Goal: Download file/media

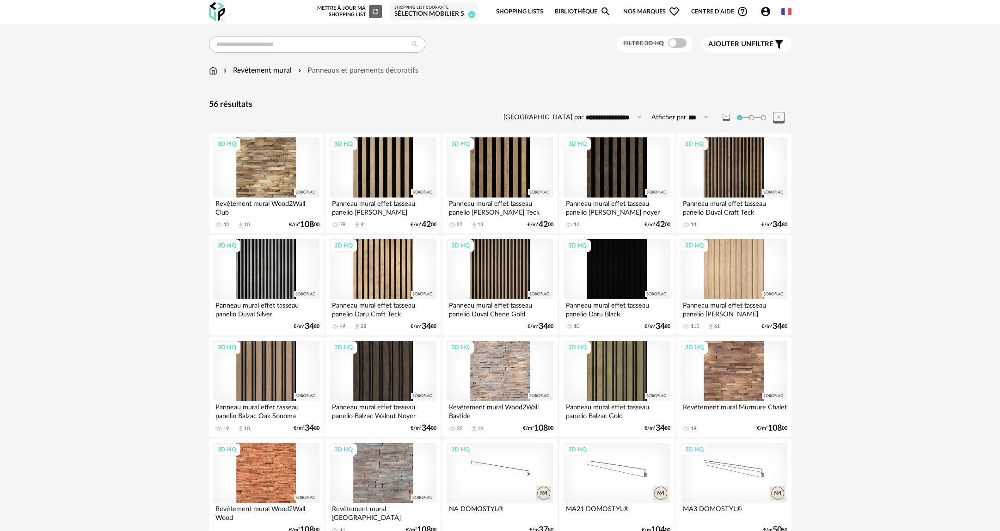
click at [215, 70] on img at bounding box center [213, 70] width 8 height 11
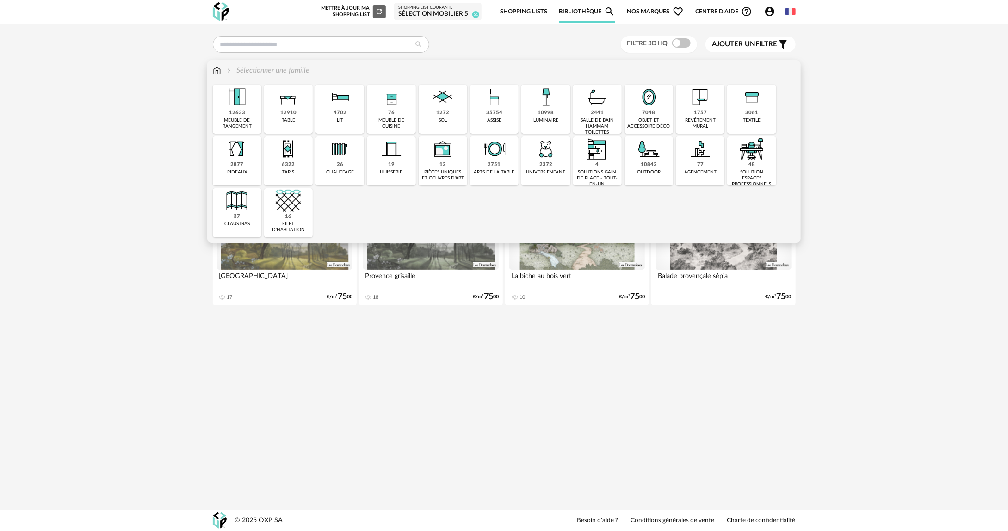
click at [564, 113] on div "10998 luminaire" at bounding box center [545, 109] width 49 height 49
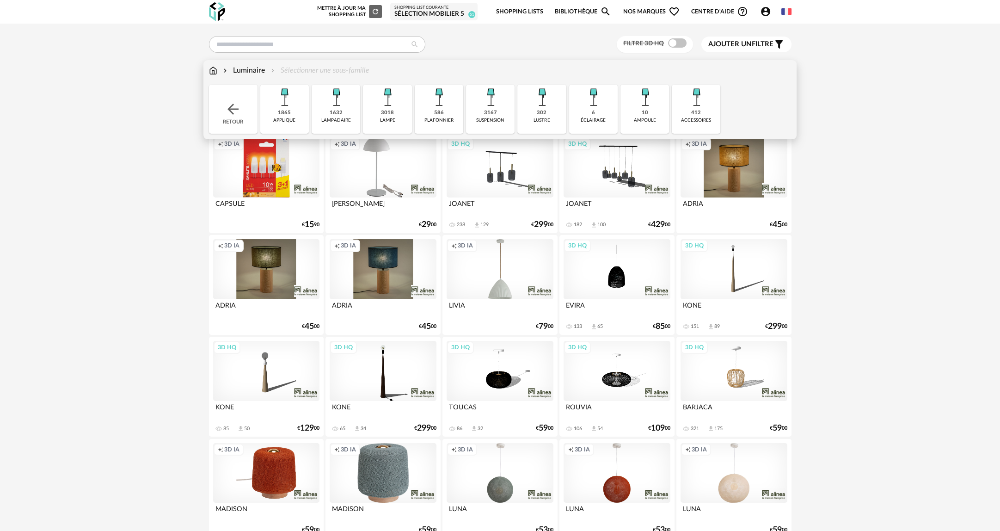
click at [475, 111] on div "3167 suspension" at bounding box center [490, 109] width 49 height 49
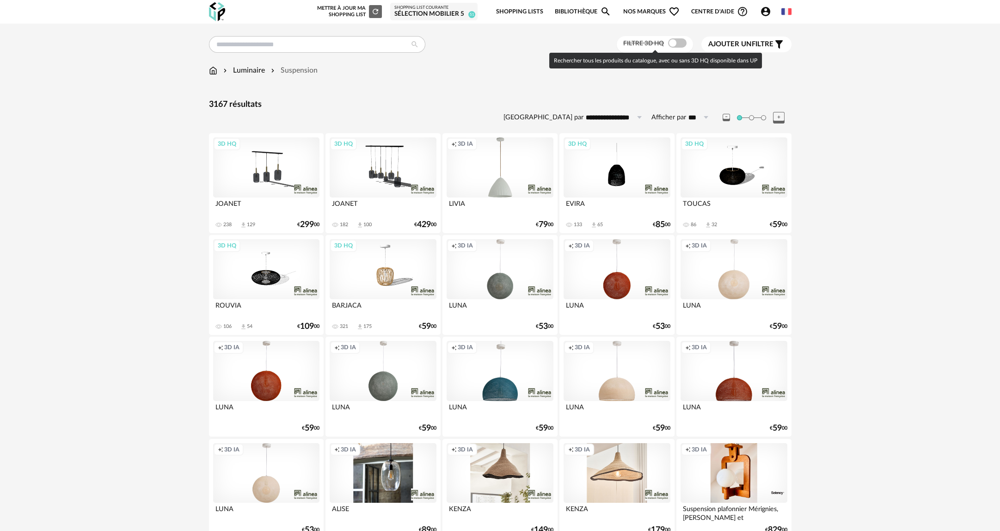
click at [680, 47] on span at bounding box center [677, 42] width 18 height 9
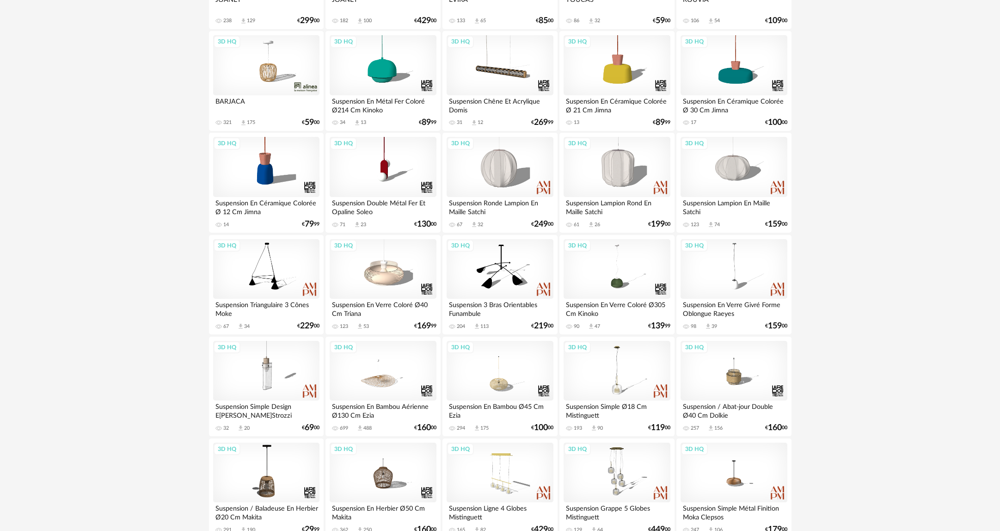
scroll to position [231, 0]
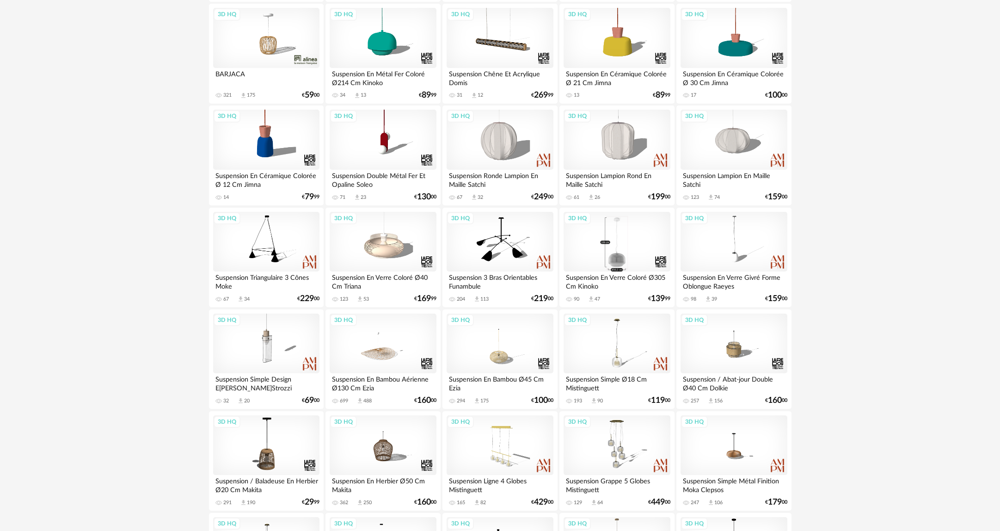
click at [653, 237] on div "3D HQ" at bounding box center [617, 242] width 106 height 60
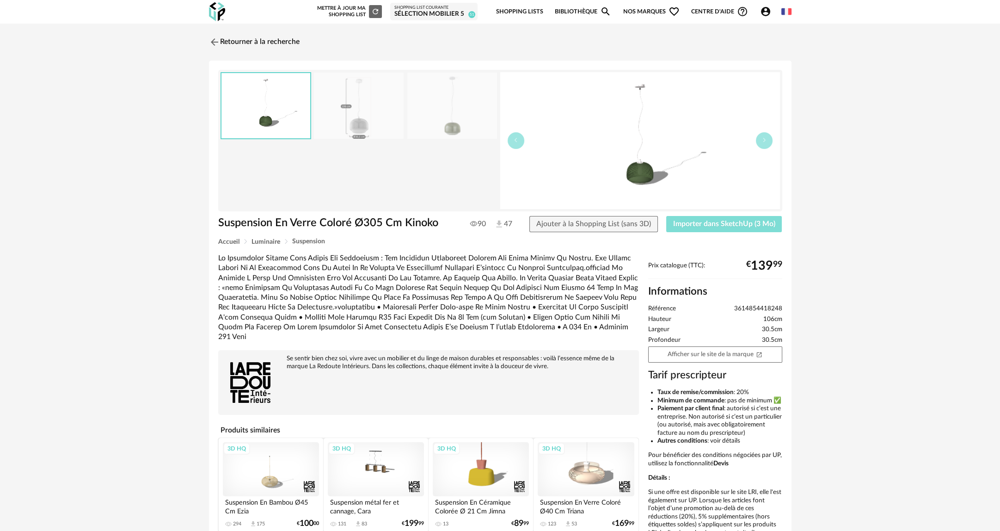
click at [709, 223] on span "Importer dans SketchUp (3 Mo)" at bounding box center [724, 223] width 102 height 7
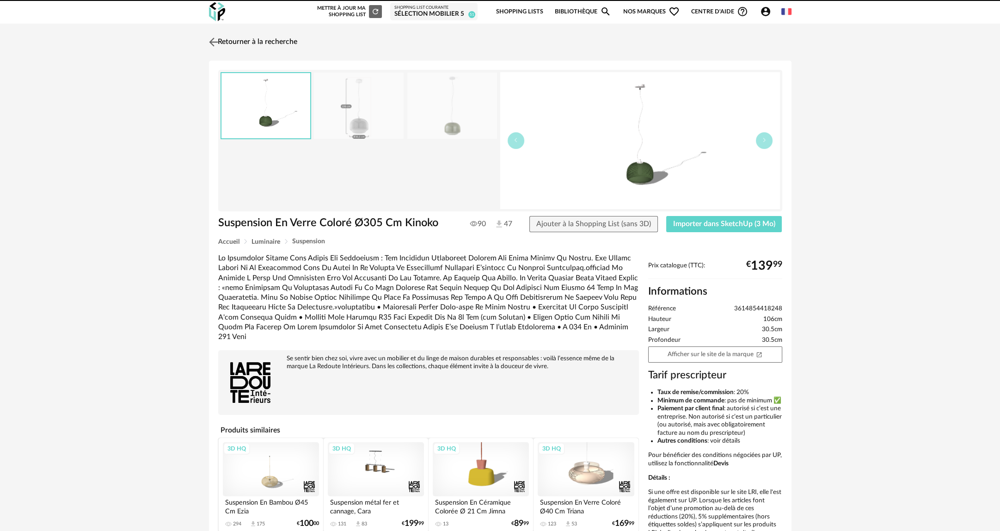
click at [238, 40] on link "Retourner à la recherche" at bounding box center [252, 42] width 91 height 20
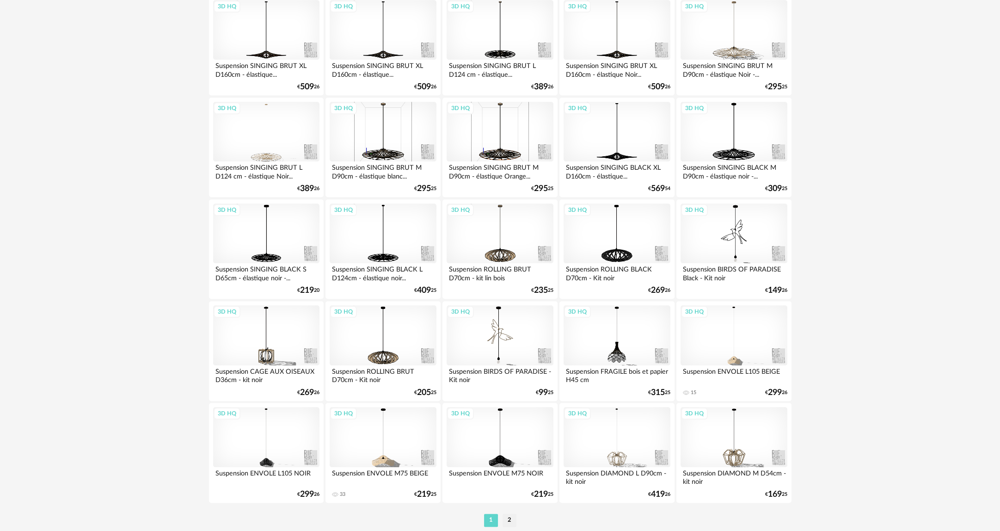
scroll to position [1665, 0]
click at [506, 521] on li "2" at bounding box center [510, 519] width 14 height 13
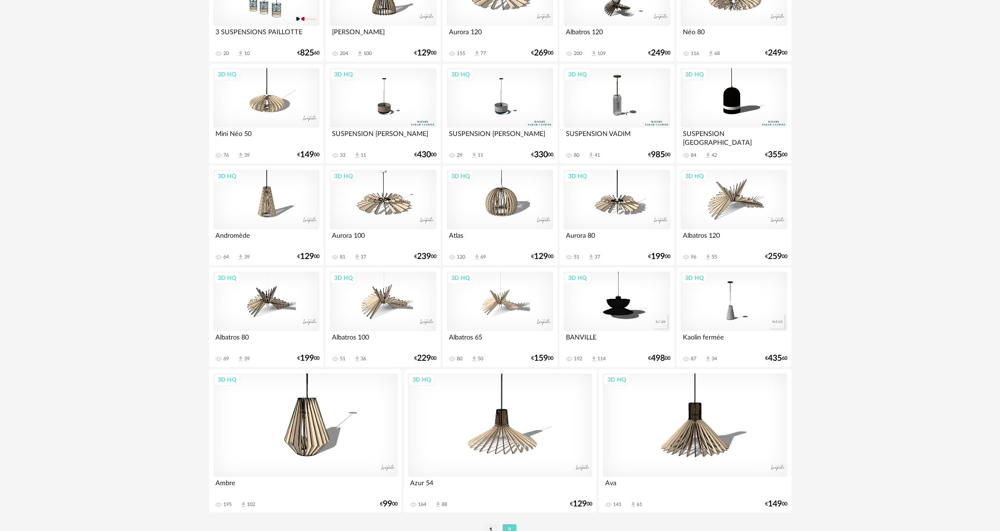
scroll to position [1640, 0]
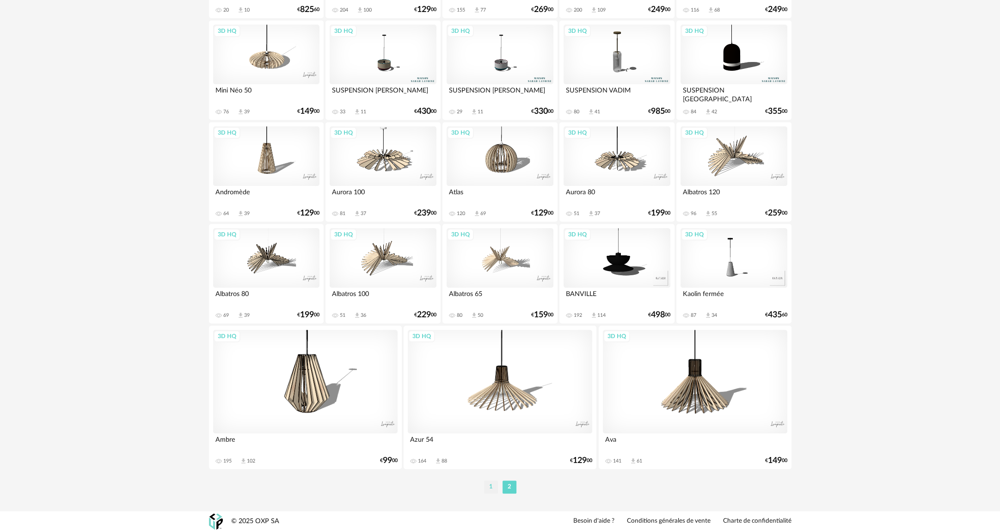
click at [493, 489] on li "1" at bounding box center [491, 487] width 14 height 13
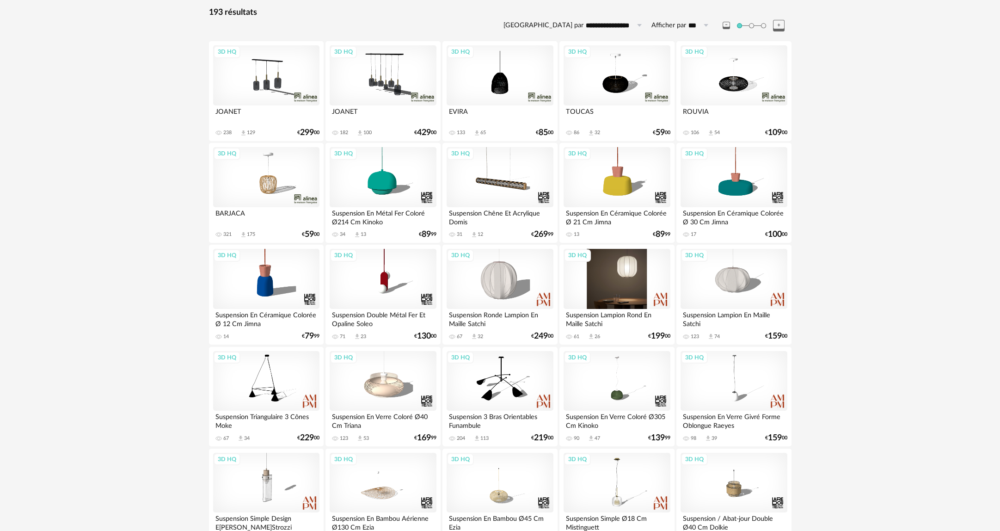
scroll to position [92, 0]
click at [615, 288] on div "3D HQ" at bounding box center [617, 278] width 106 height 60
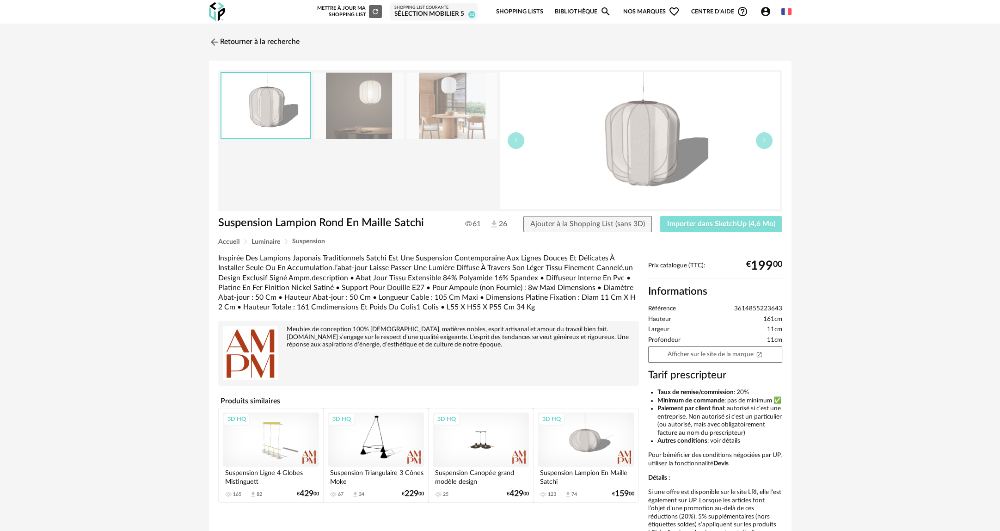
click at [718, 225] on span "Importer dans SketchUp (4,6 Mo)" at bounding box center [721, 223] width 108 height 7
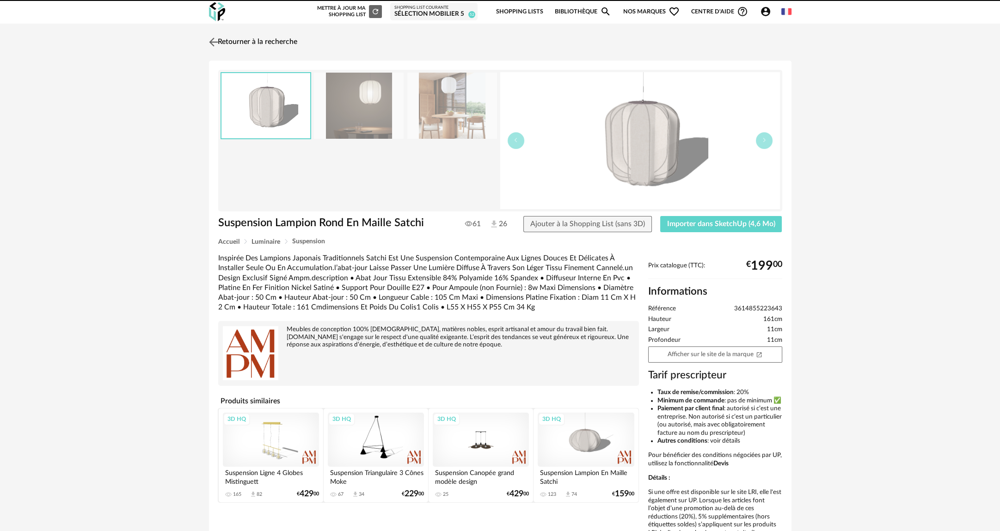
click at [270, 37] on link "Retourner à la recherche" at bounding box center [252, 42] width 91 height 20
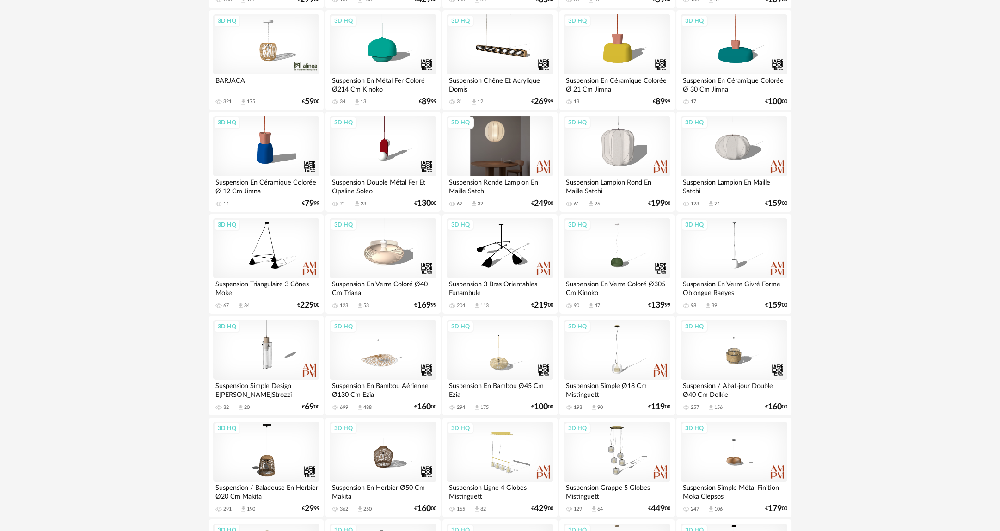
scroll to position [231, 0]
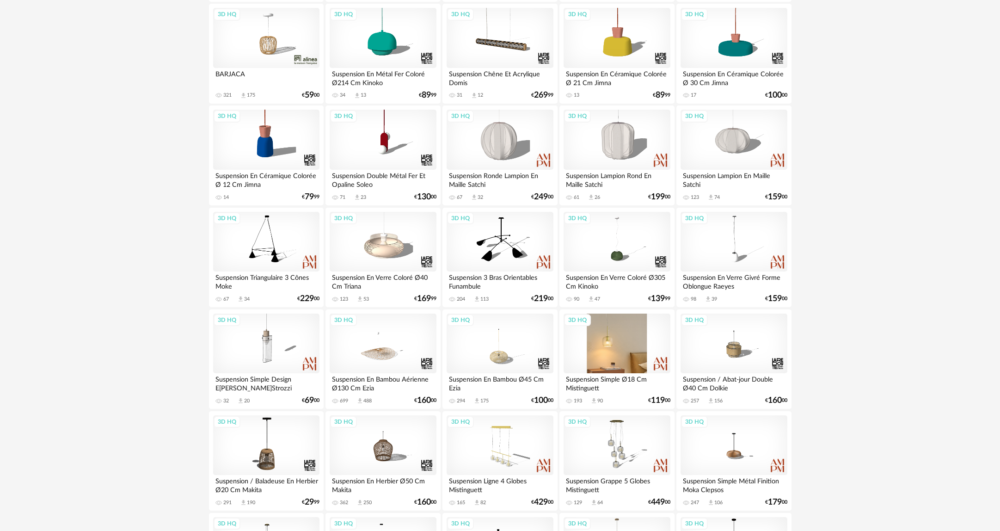
click at [616, 346] on div "3D HQ" at bounding box center [617, 344] width 106 height 60
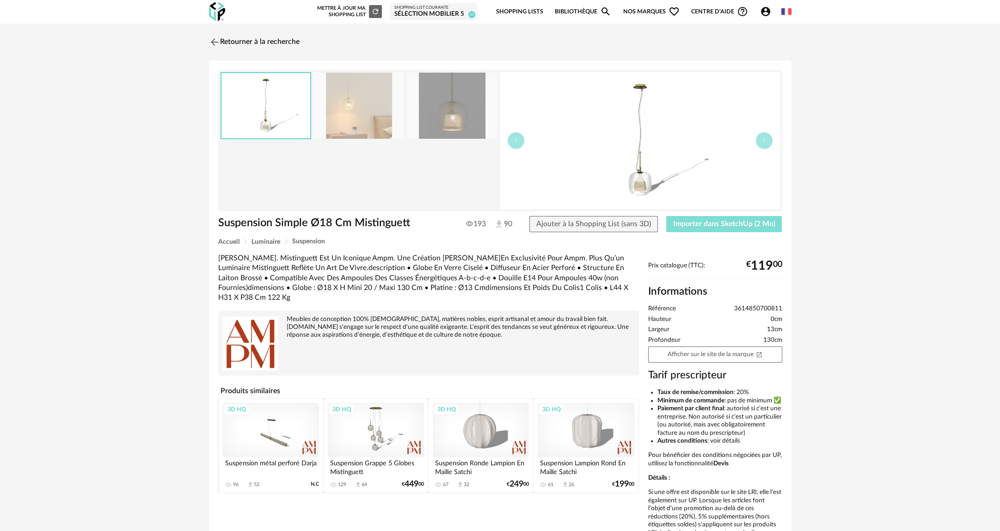
click at [709, 223] on span "Importer dans SketchUp (2 Mo)" at bounding box center [724, 223] width 102 height 7
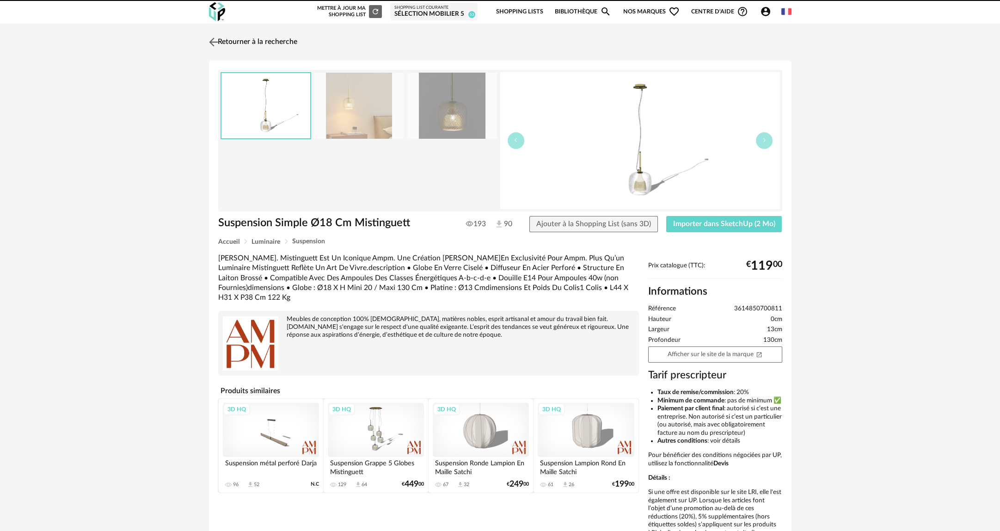
click at [273, 42] on link "Retourner à la recherche" at bounding box center [252, 42] width 91 height 20
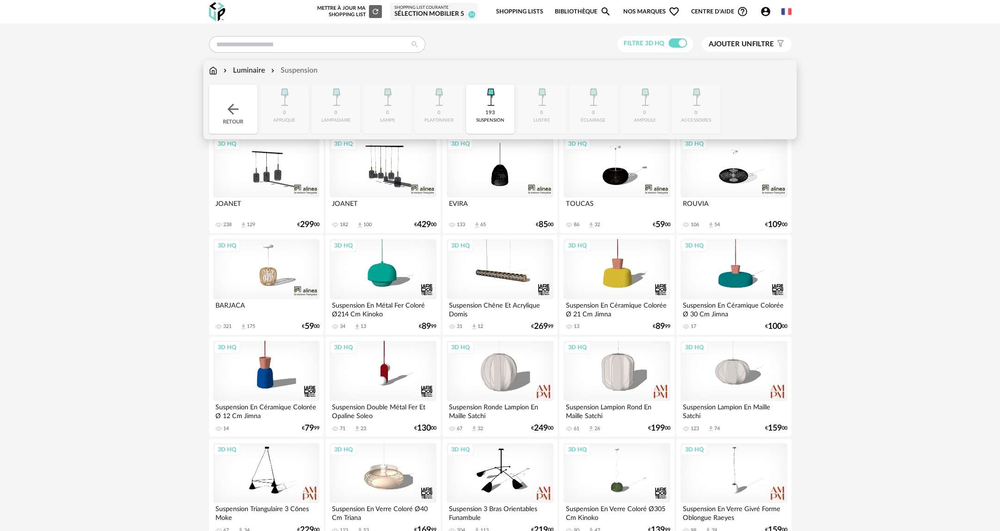
click at [214, 70] on img at bounding box center [213, 70] width 8 height 11
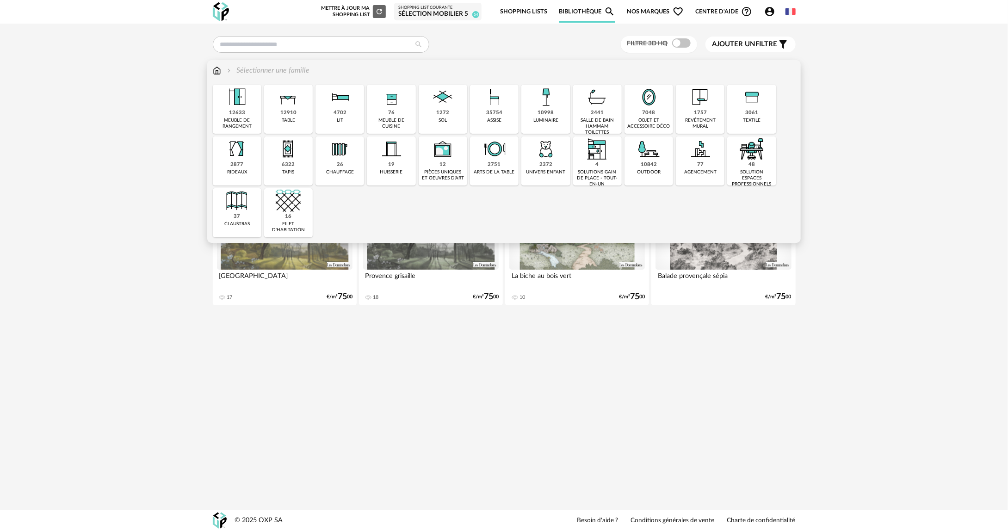
click at [655, 172] on div "outdoor" at bounding box center [649, 172] width 24 height 6
